Goal: Transaction & Acquisition: Purchase product/service

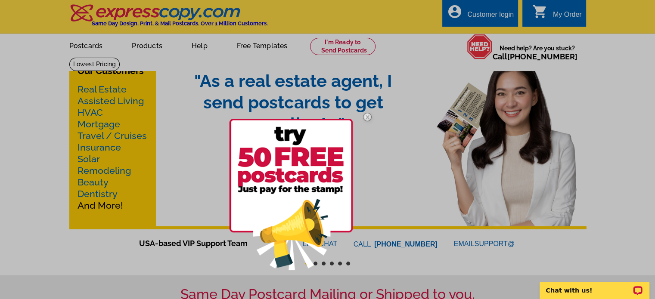
click at [8, 146] on div at bounding box center [327, 149] width 655 height 299
click at [409, 90] on div at bounding box center [327, 149] width 655 height 299
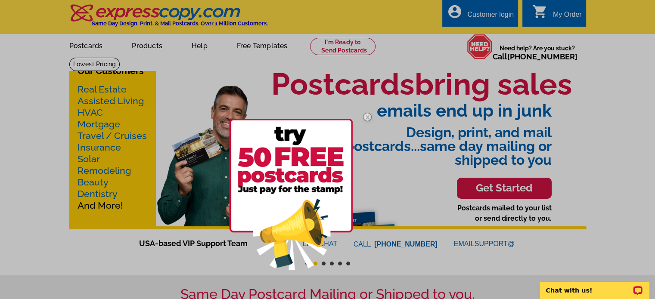
click at [366, 115] on img at bounding box center [367, 117] width 25 height 25
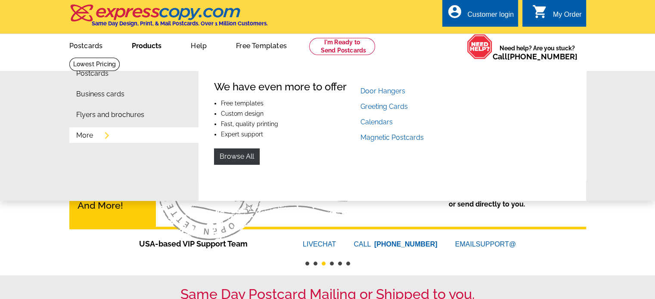
click at [90, 139] on link "More" at bounding box center [84, 135] width 17 height 7
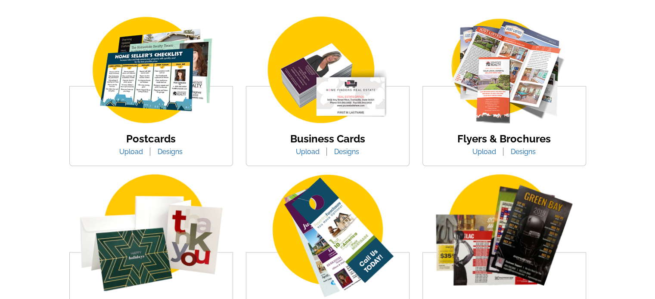
scroll to position [86, 0]
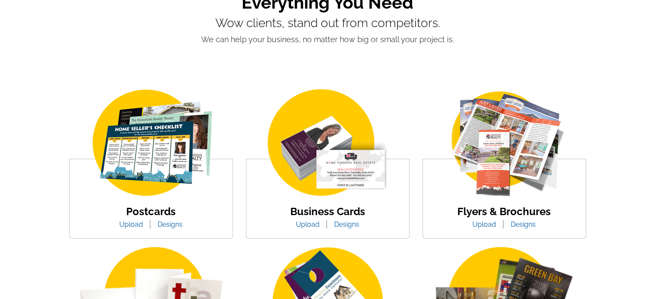
click at [170, 161] on img at bounding box center [151, 143] width 146 height 113
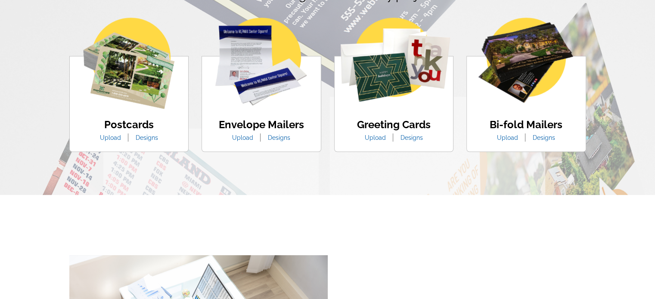
scroll to position [536, 0]
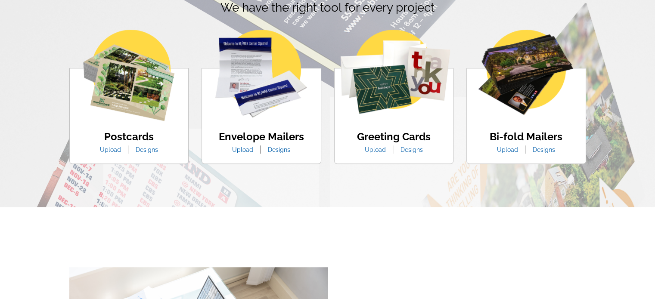
click at [279, 150] on link "Designs" at bounding box center [278, 149] width 35 height 7
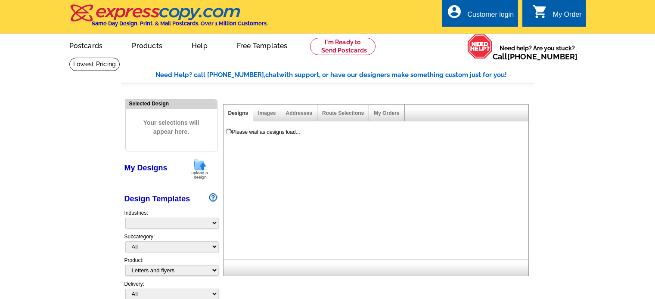
select select "2"
select select "972"
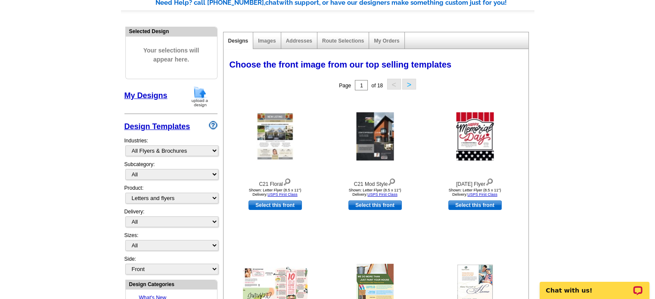
scroll to position [59, 0]
